Goal: Use online tool/utility: Utilize a website feature to perform a specific function

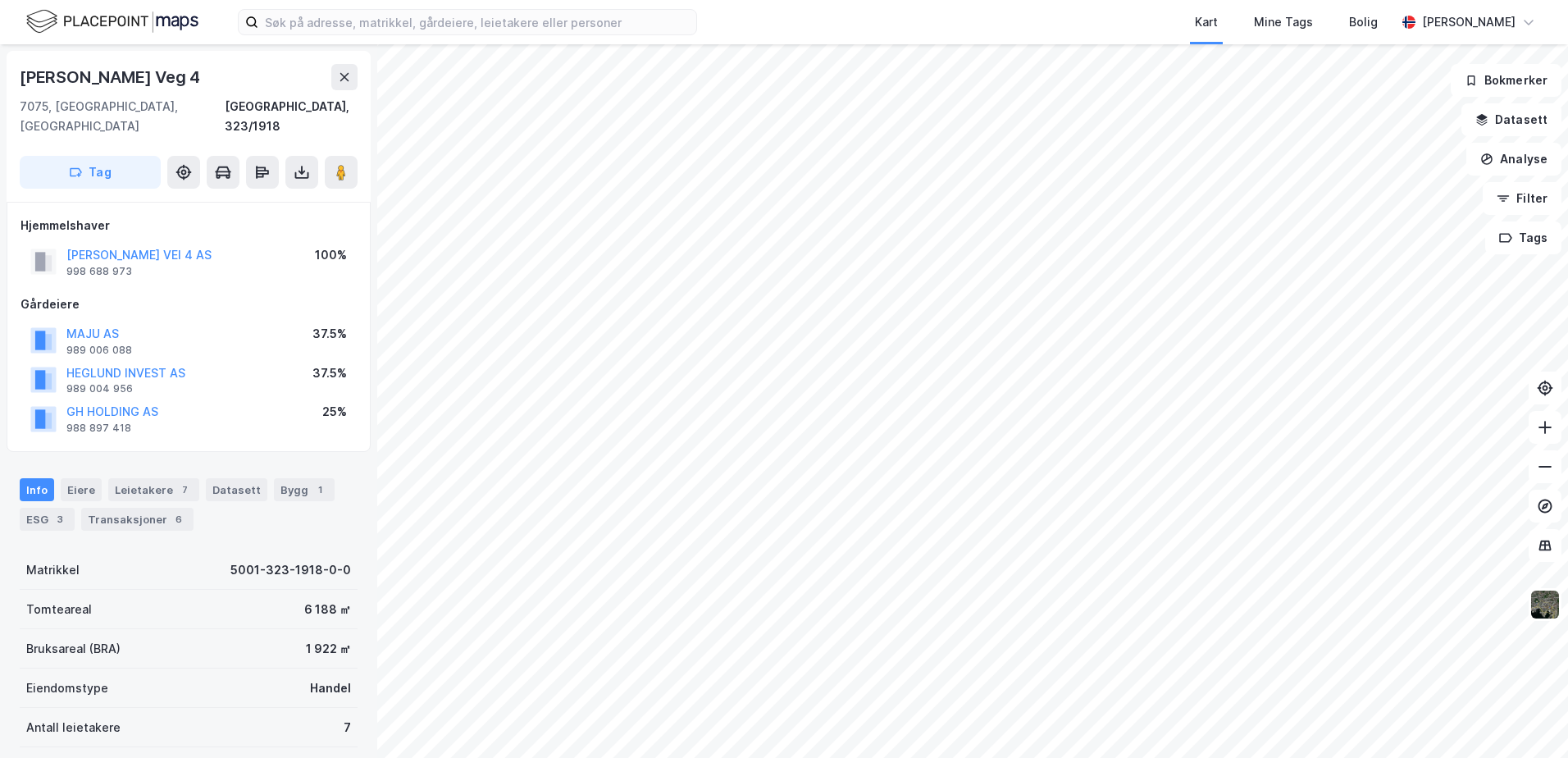
click at [1051, 36] on div "Kart Mine Tags [PERSON_NAME] [PERSON_NAME] Veg 4 7075, [GEOGRAPHIC_DATA], [GEOG…" at bounding box center [784, 379] width 1568 height 758
click at [1503, 153] on button "Analyse" at bounding box center [1513, 158] width 95 height 33
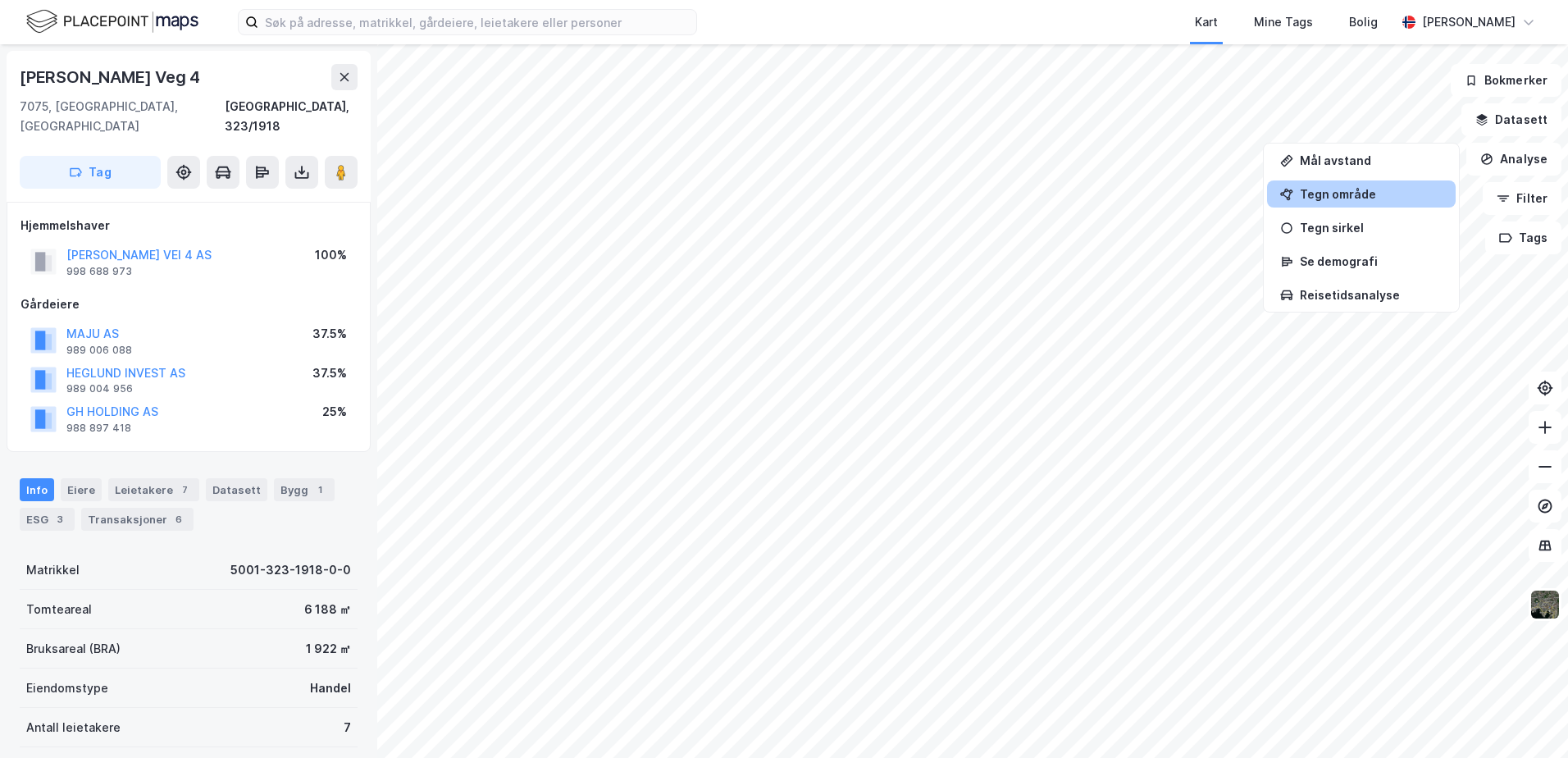
click at [1354, 195] on div "Tegn område" at bounding box center [1370, 193] width 142 height 14
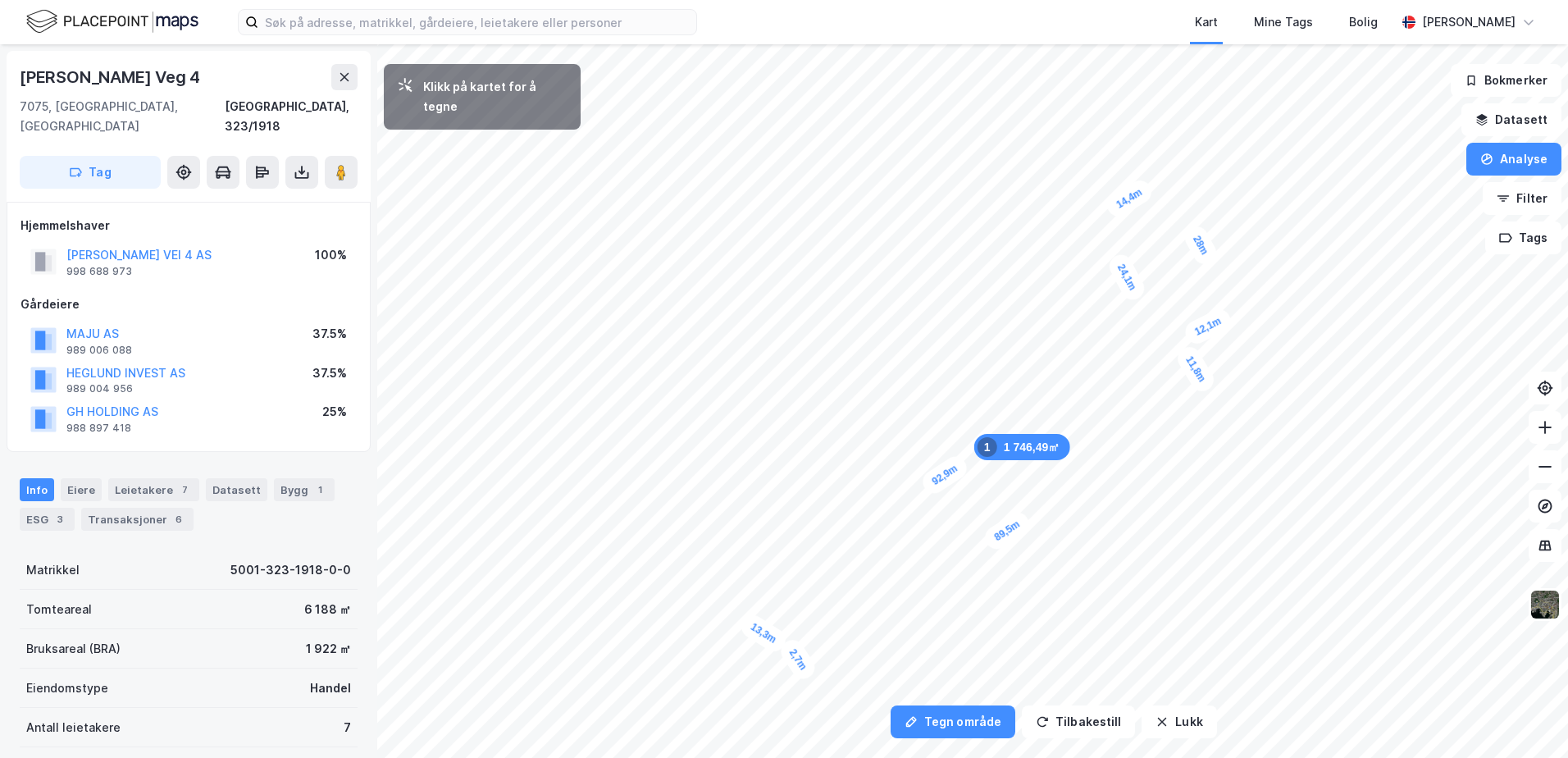
click at [793, 652] on div "2,7m" at bounding box center [797, 659] width 42 height 47
click at [767, 670] on div "6,1m" at bounding box center [779, 661] width 47 height 41
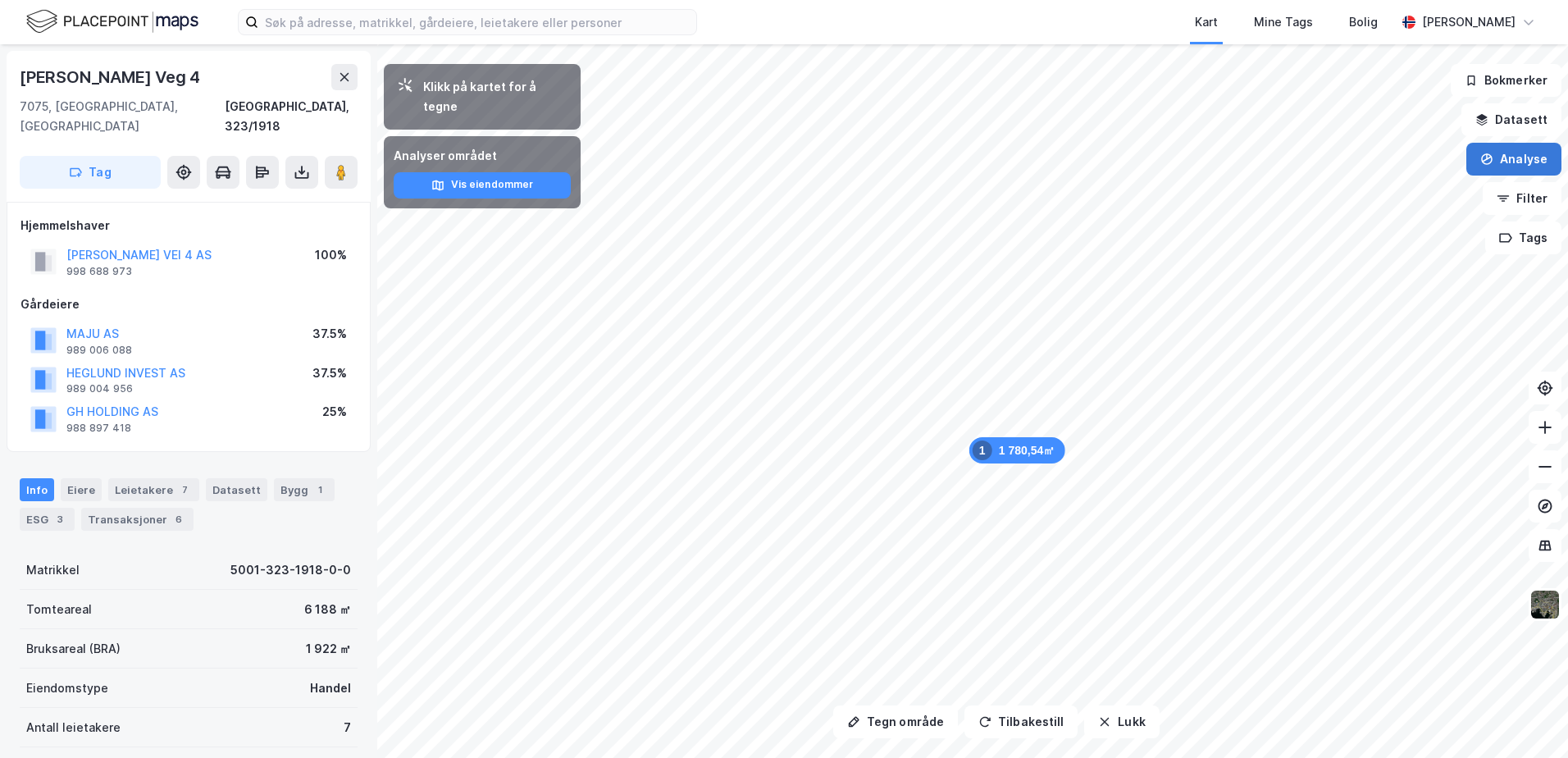
click at [1505, 155] on button "Analyse" at bounding box center [1513, 158] width 95 height 33
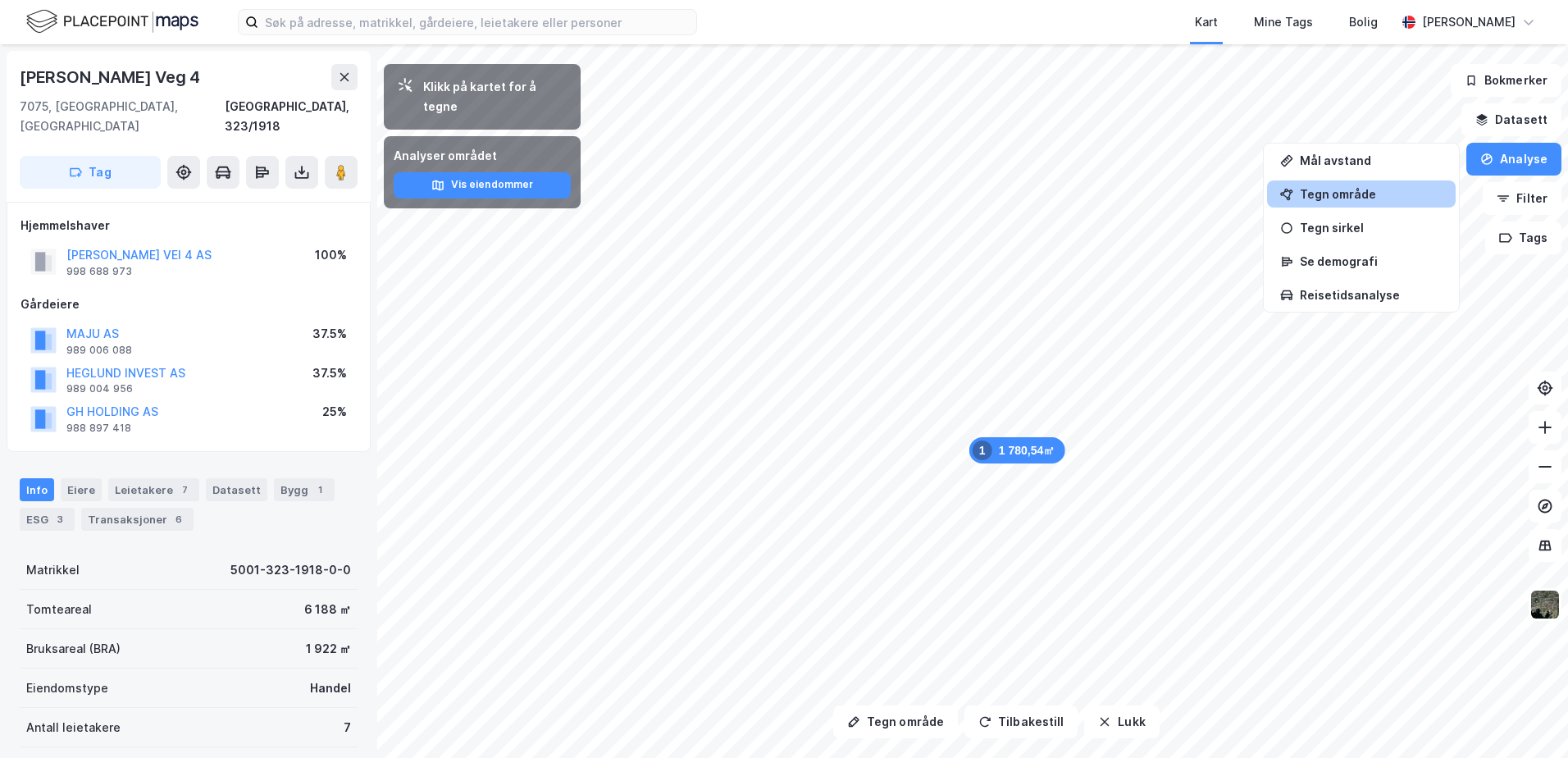
click at [1374, 195] on div "Tegn område" at bounding box center [1370, 193] width 142 height 14
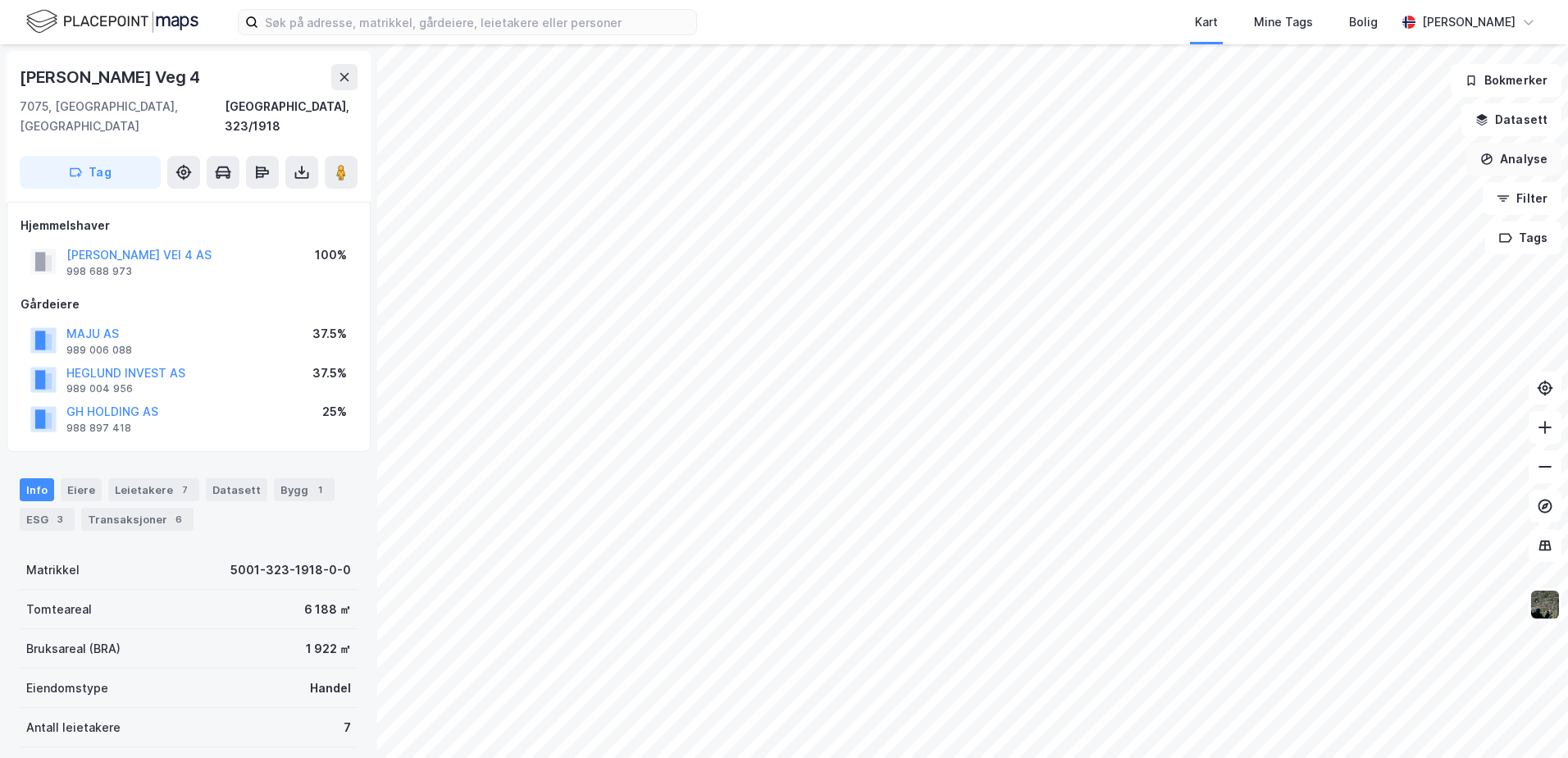
click at [1509, 161] on button "Analyse" at bounding box center [1513, 158] width 95 height 33
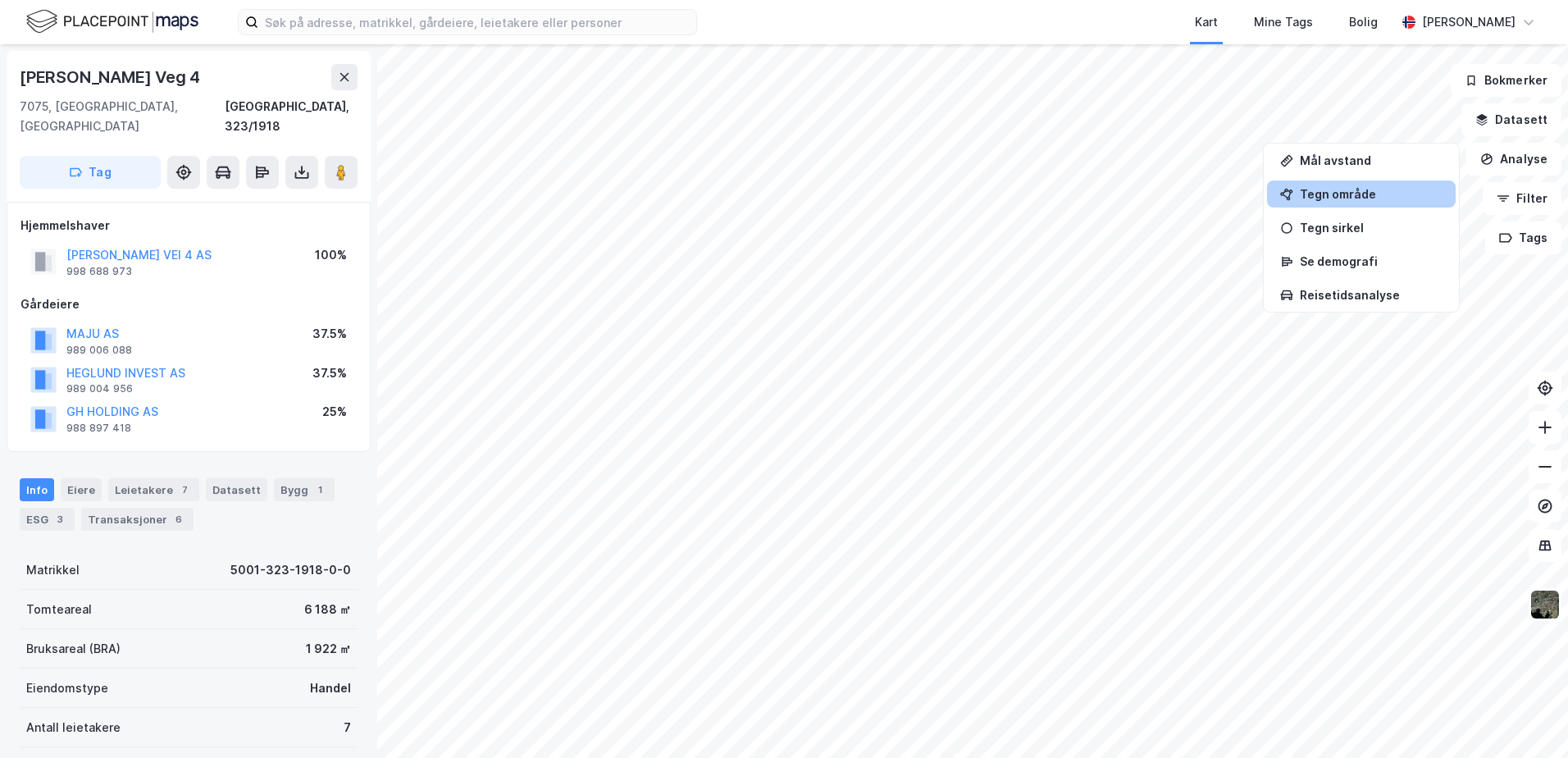
click at [1346, 195] on div "Tegn område" at bounding box center [1370, 193] width 142 height 14
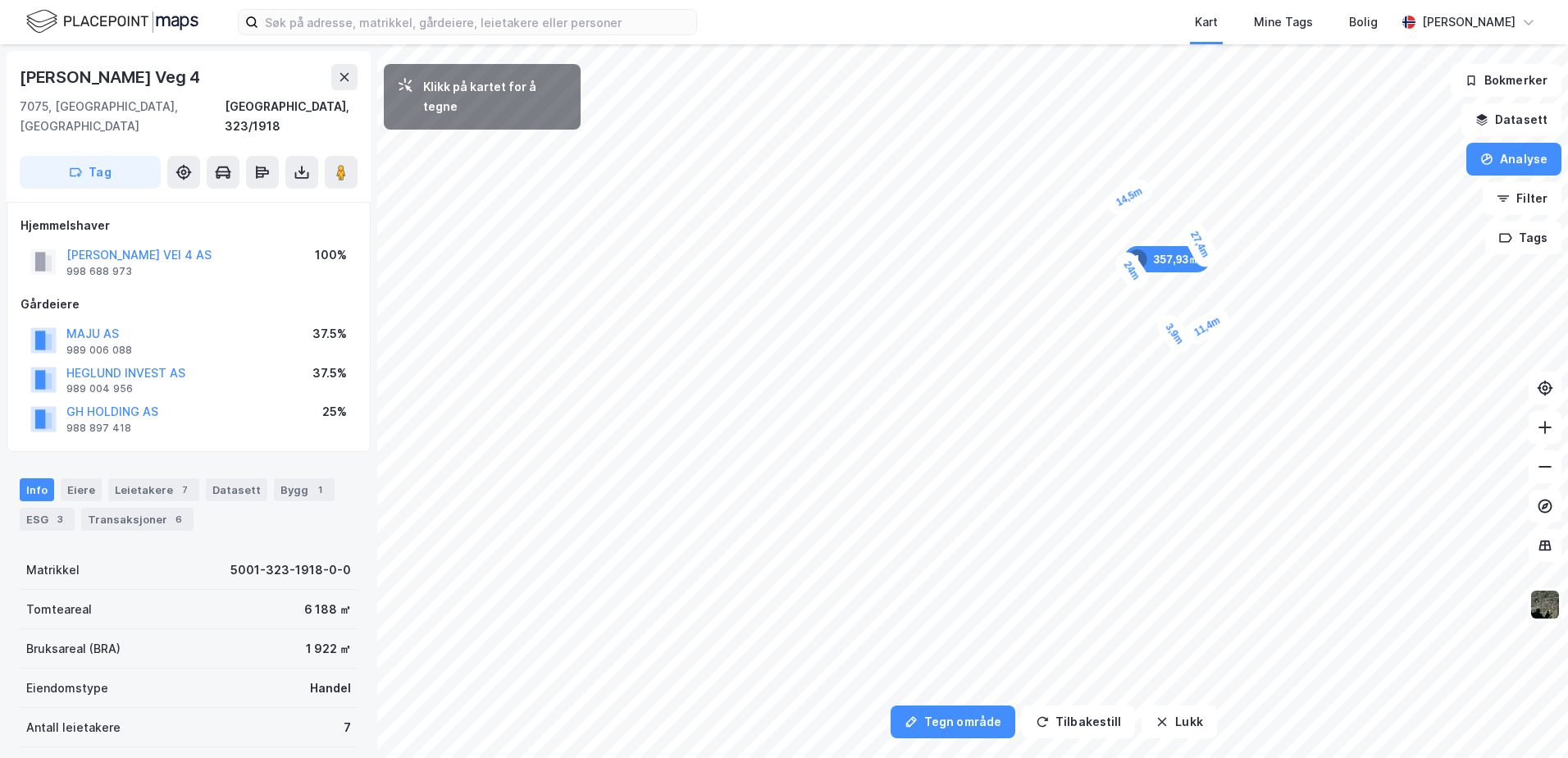
click at [1168, 323] on div "3,9m" at bounding box center [1174, 334] width 43 height 47
click at [1152, 330] on div "2,8m" at bounding box center [1160, 325] width 47 height 39
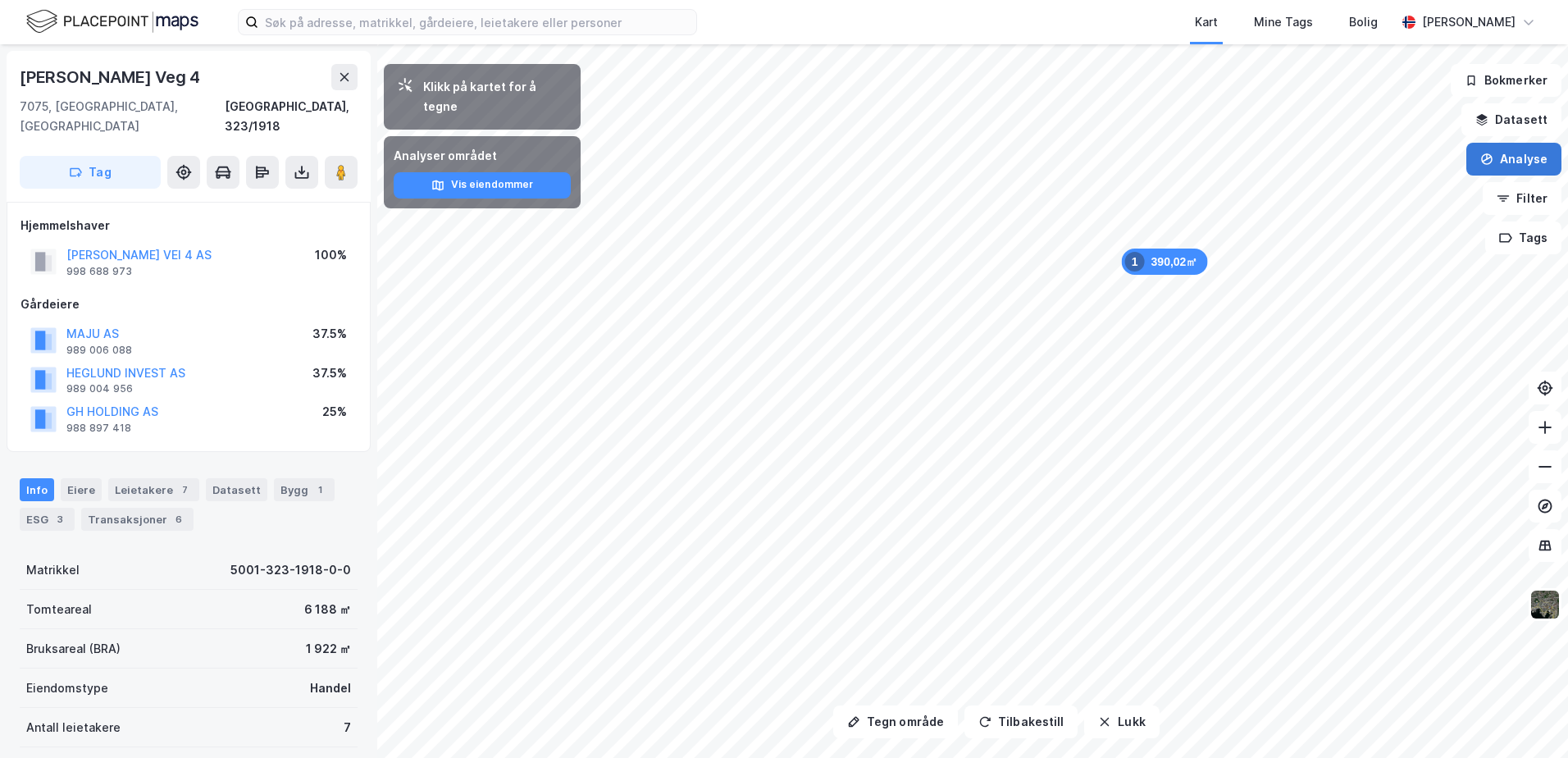
click at [1527, 168] on button "Analyse" at bounding box center [1513, 158] width 95 height 33
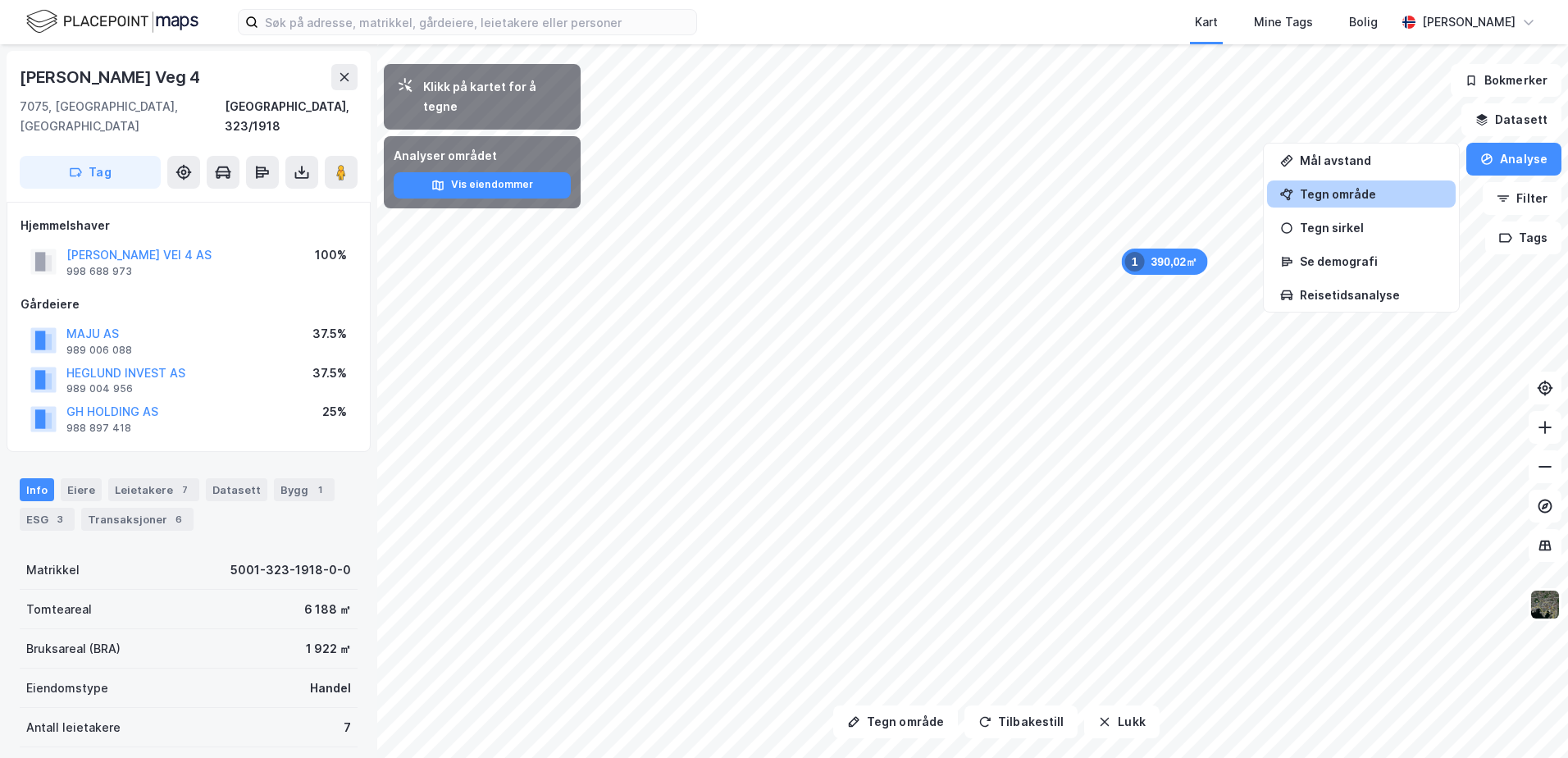
click at [1351, 190] on div "Tegn område" at bounding box center [1370, 193] width 142 height 14
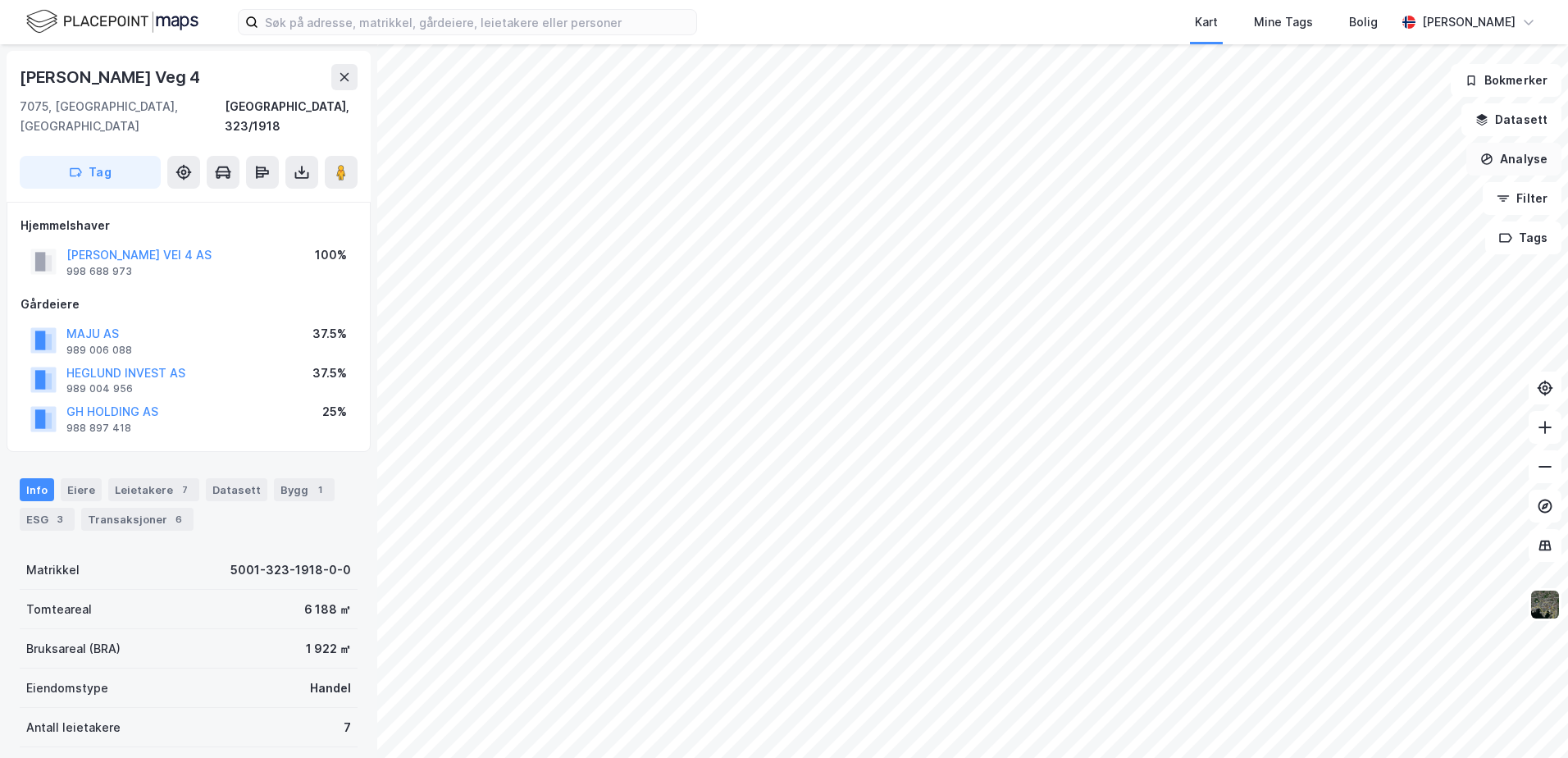
click at [1527, 157] on button "Analyse" at bounding box center [1513, 158] width 95 height 33
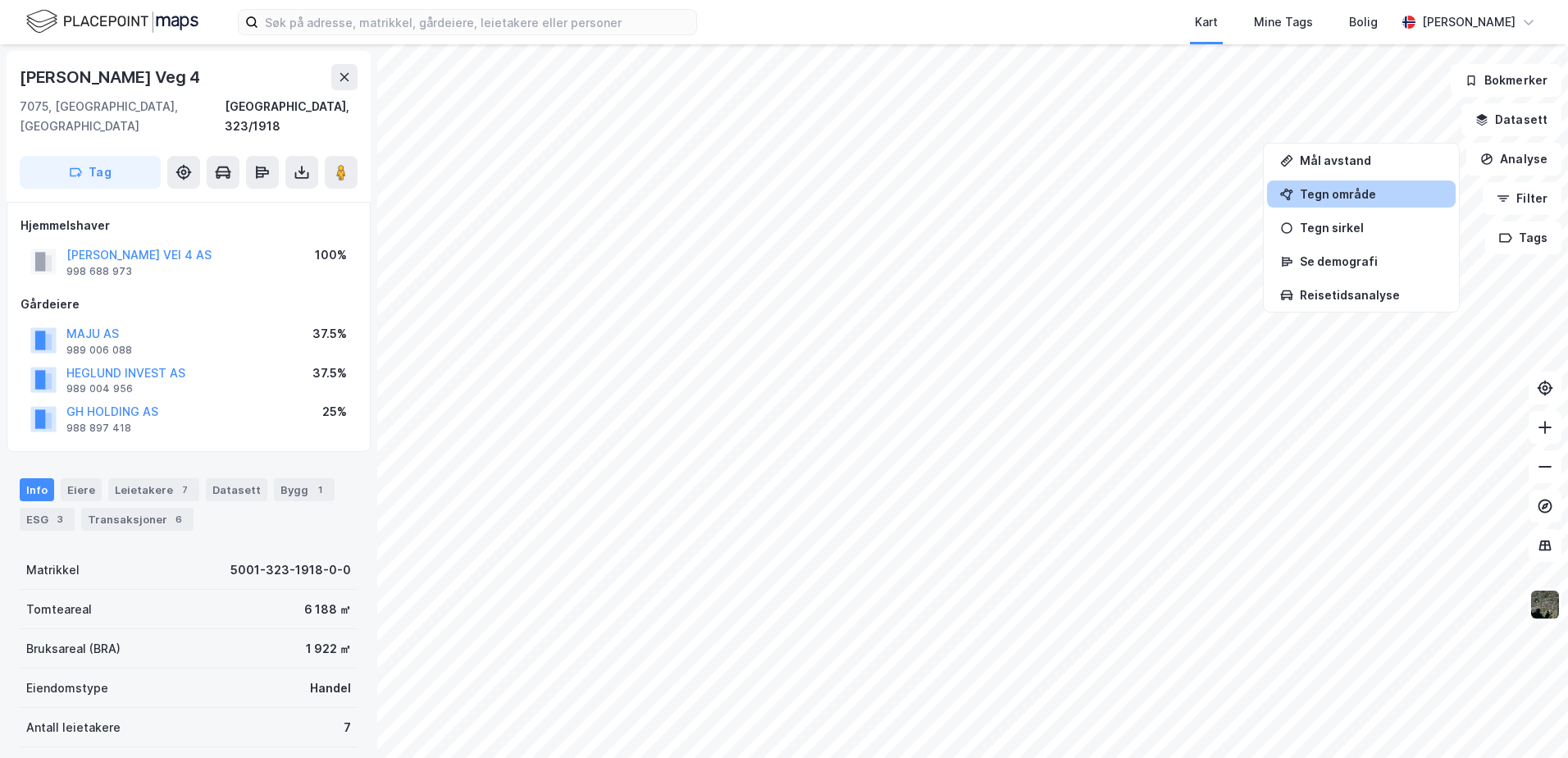
click at [1355, 190] on div "Tegn område" at bounding box center [1370, 193] width 142 height 14
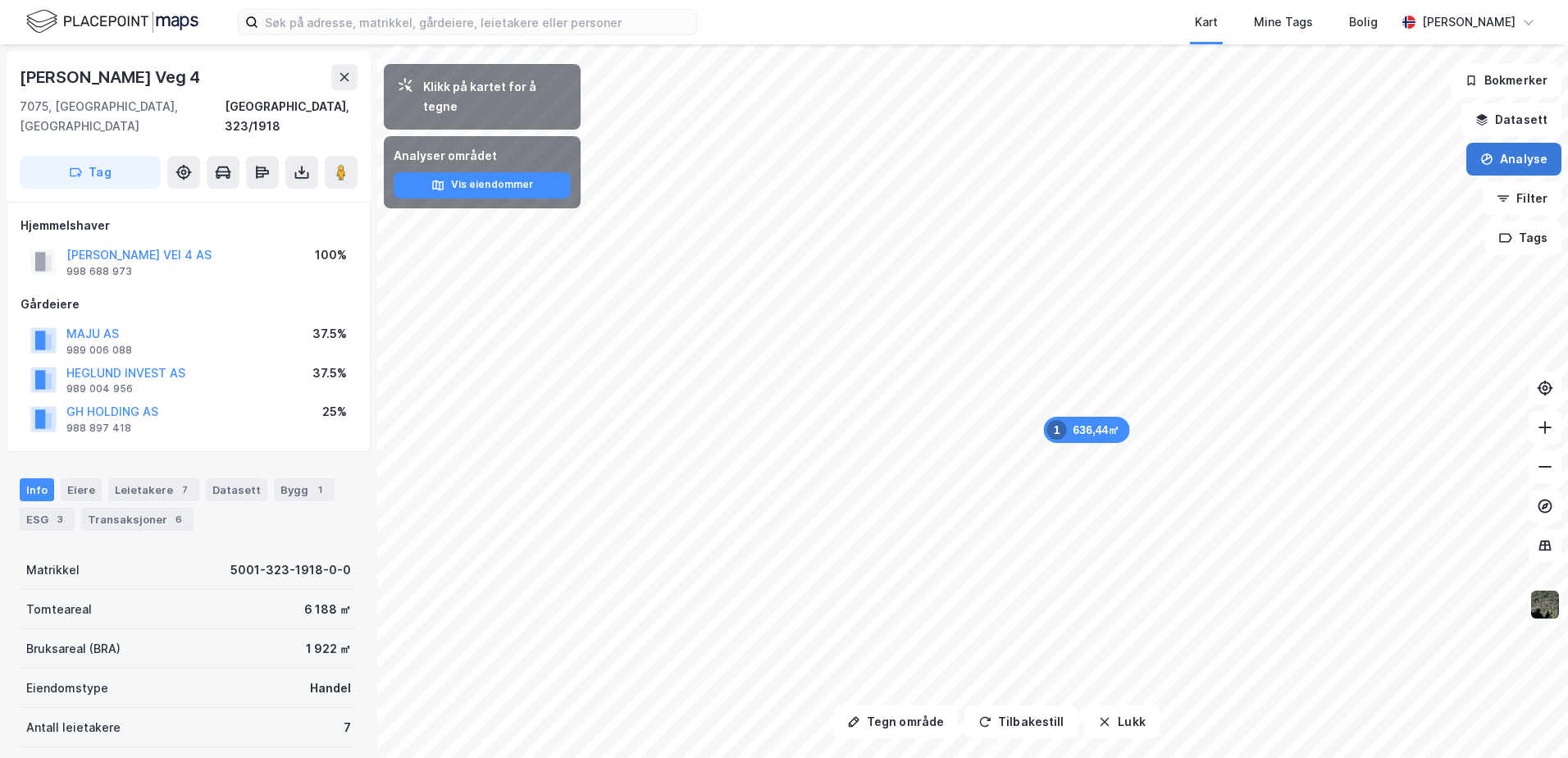
click at [1541, 157] on button "Analyse" at bounding box center [1513, 158] width 95 height 33
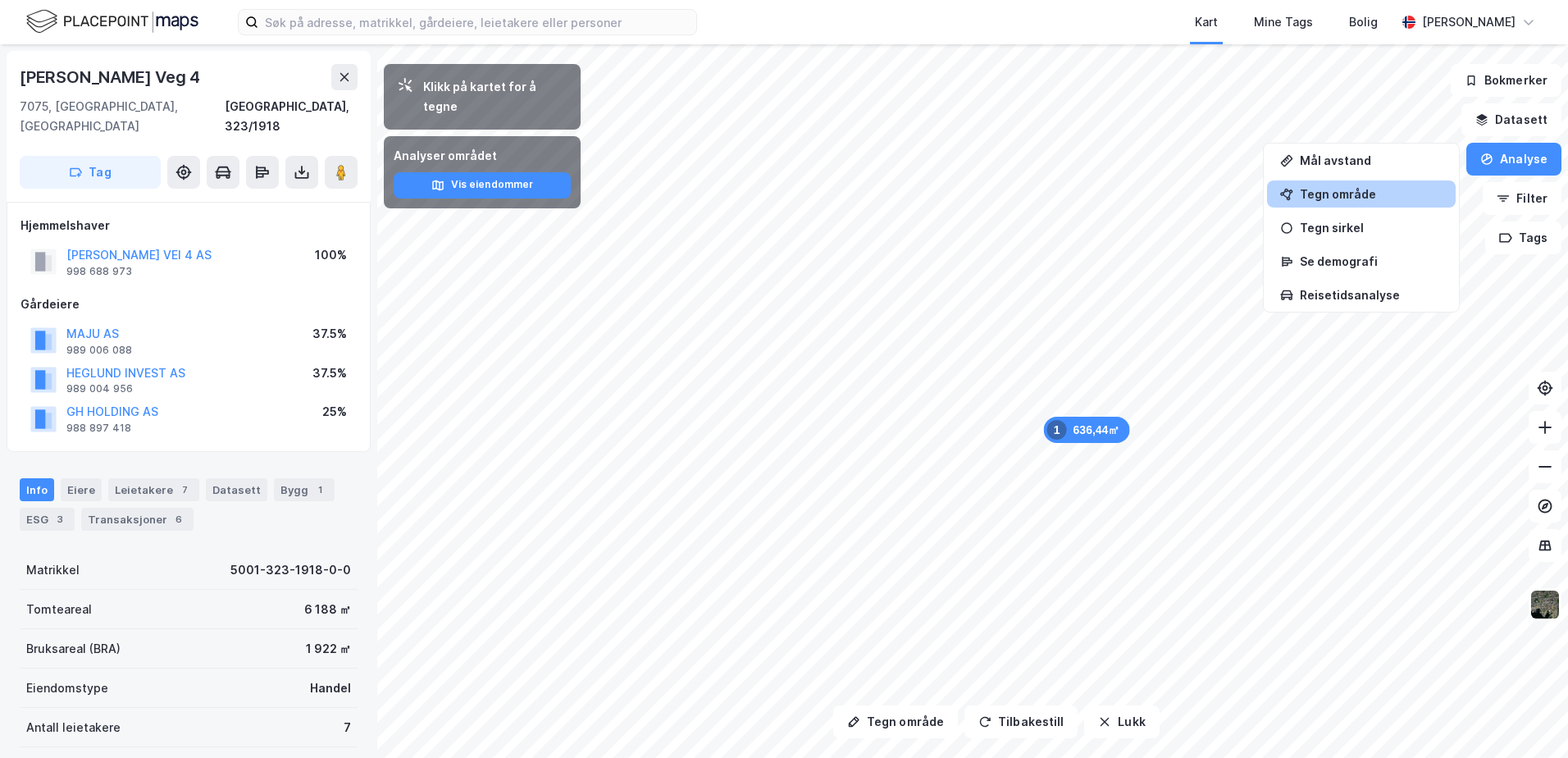
click at [1377, 196] on div "Tegn område" at bounding box center [1370, 193] width 142 height 14
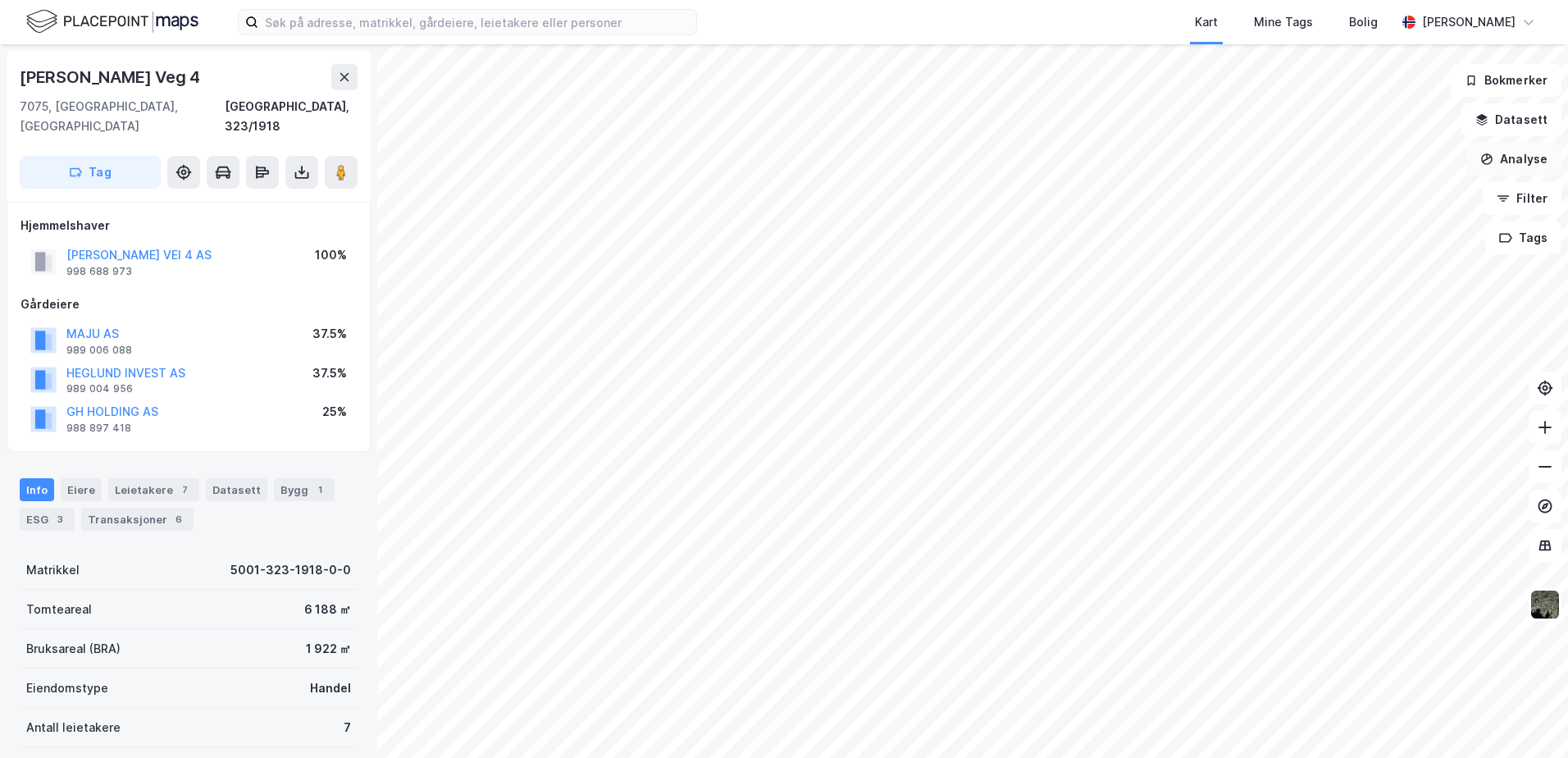
click at [1511, 162] on button "Analyse" at bounding box center [1513, 158] width 95 height 33
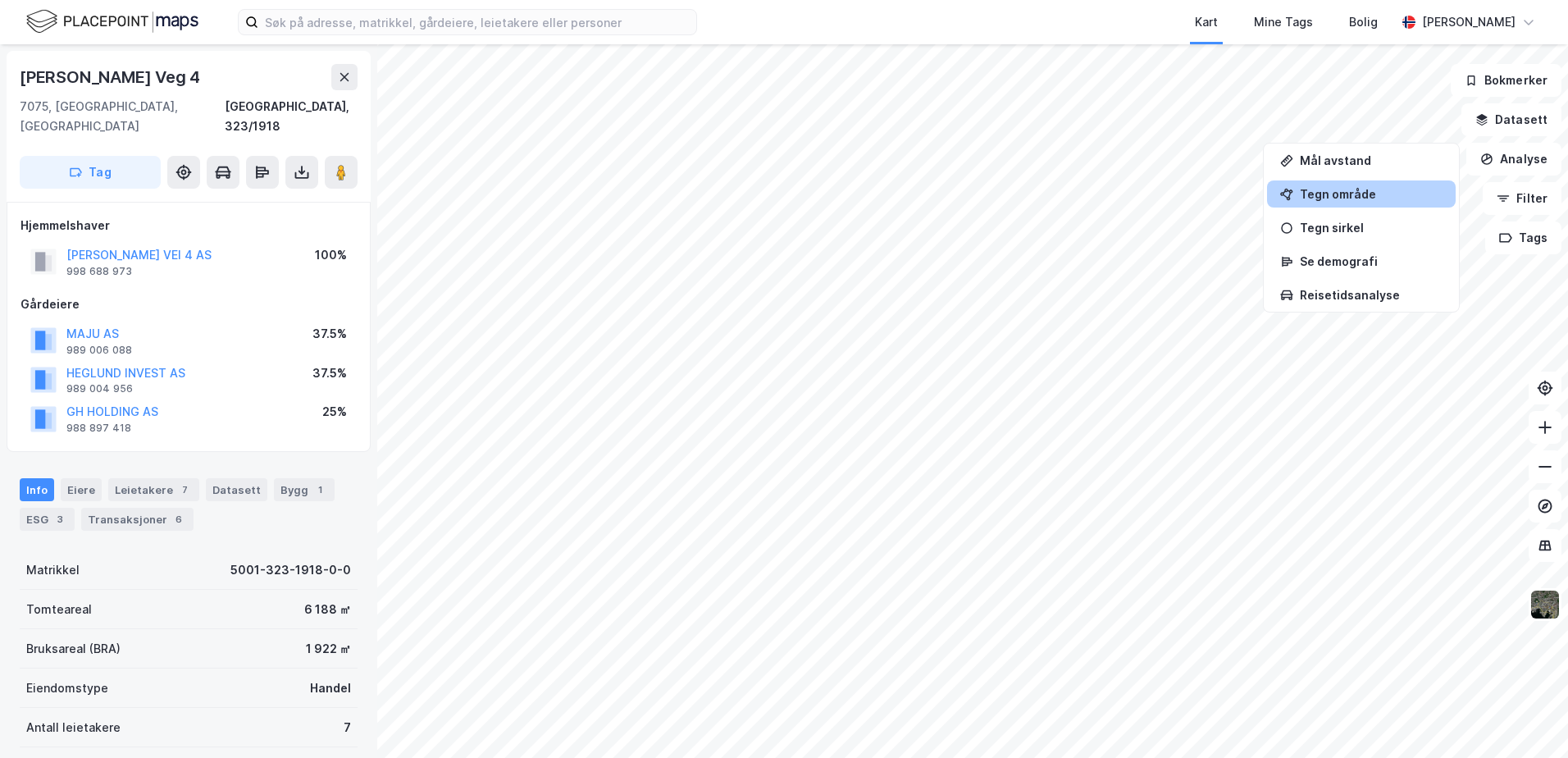
click at [1353, 194] on div "Tegn område" at bounding box center [1370, 193] width 142 height 14
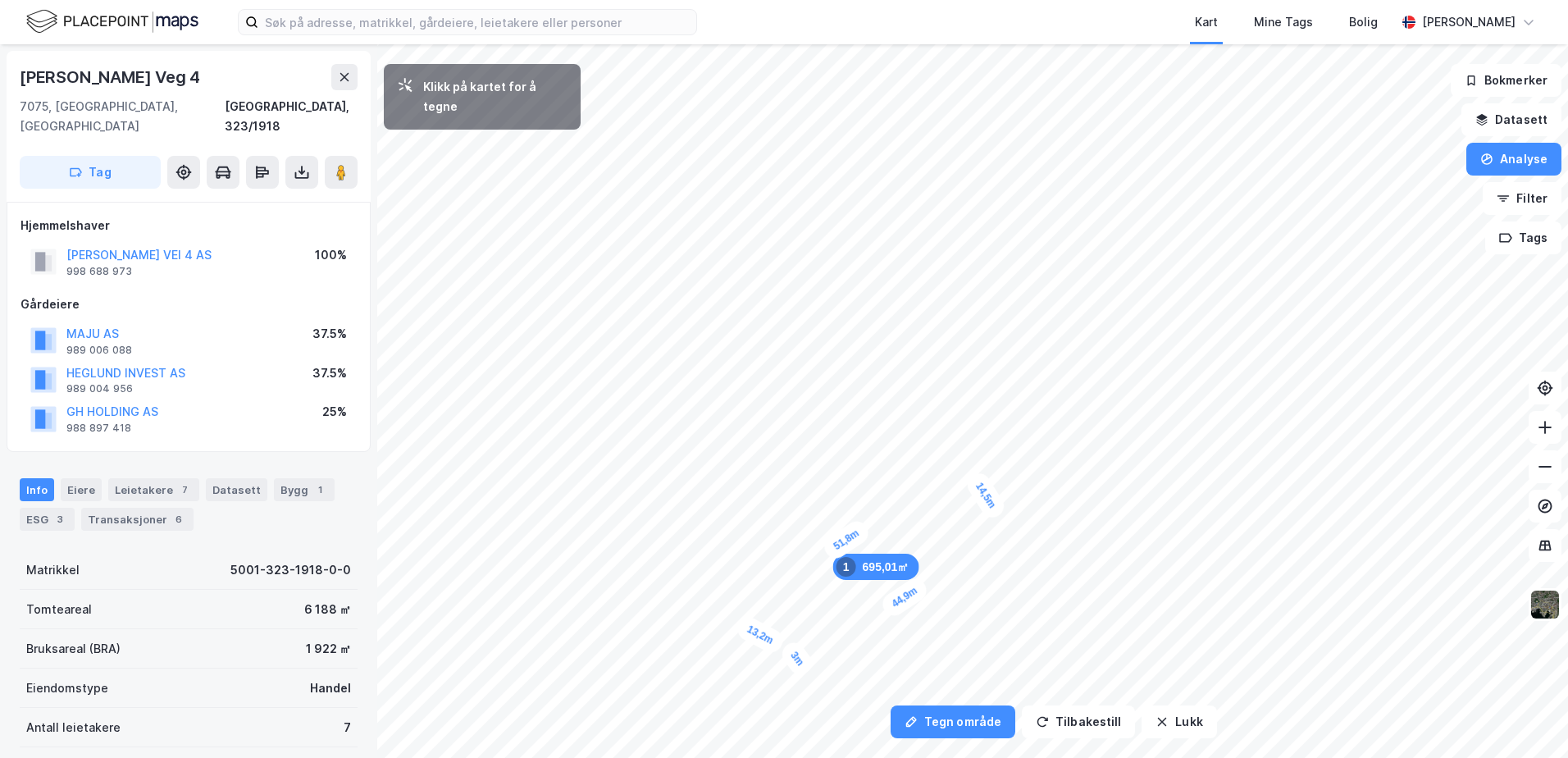
click at [792, 652] on div "3m" at bounding box center [796, 659] width 39 height 41
click at [763, 671] on div "6,4m" at bounding box center [777, 662] width 47 height 42
